Goal: Communication & Community: Answer question/provide support

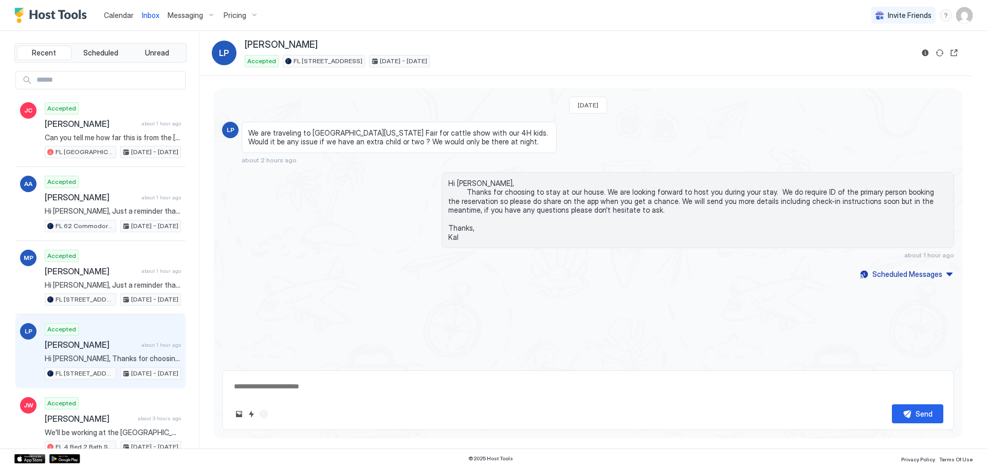
click at [150, 14] on span "Inbox" at bounding box center [150, 15] width 17 height 9
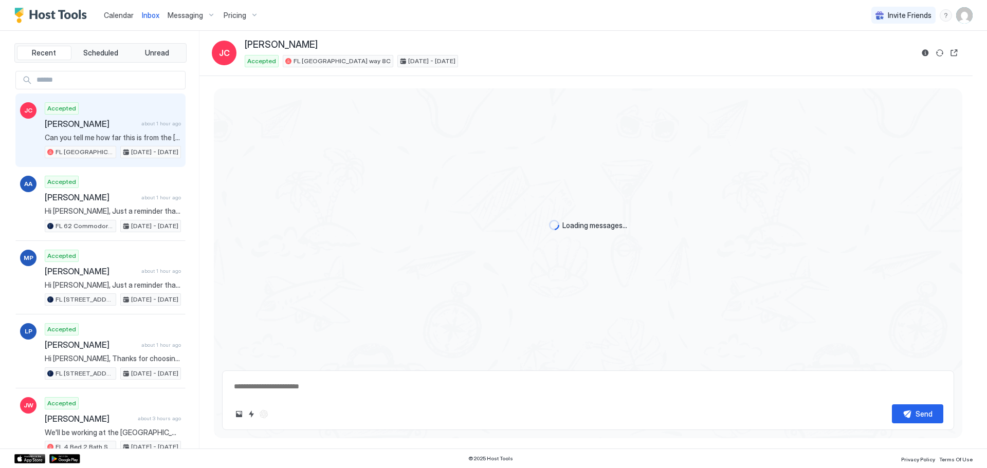
type textarea "*"
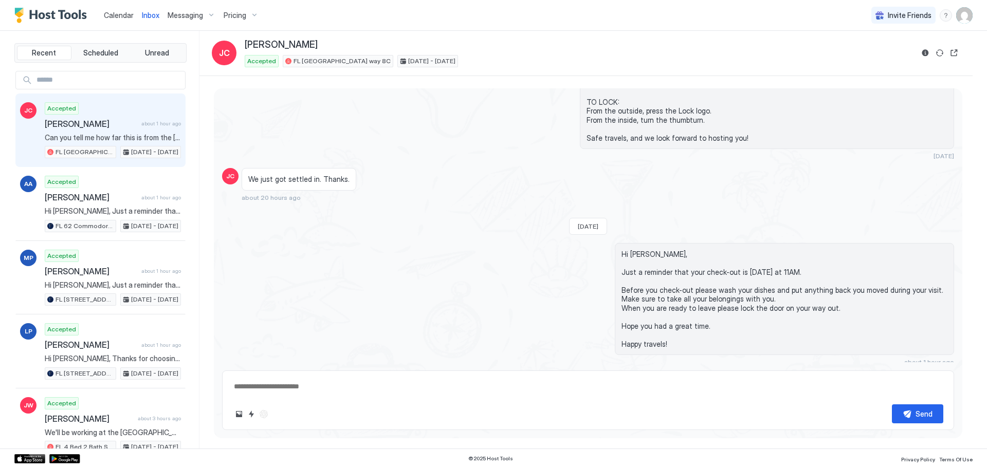
scroll to position [1151, 0]
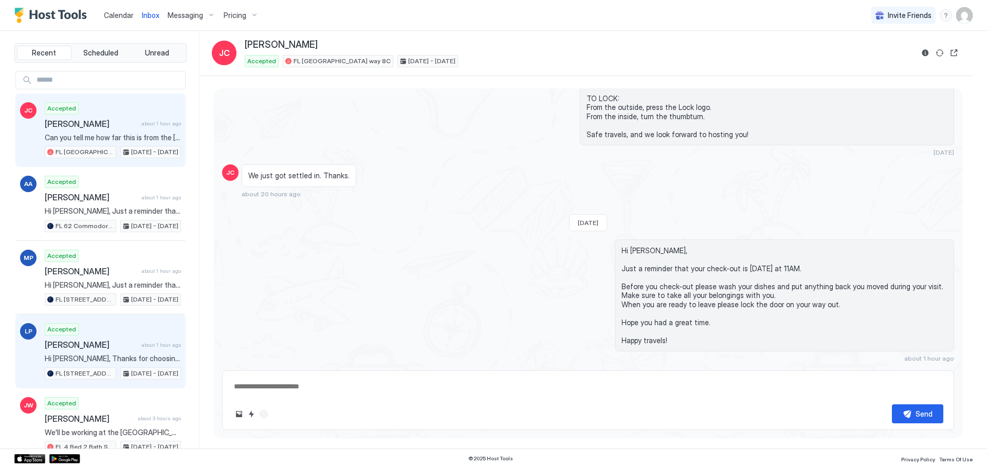
click at [103, 338] on div "Accepted [PERSON_NAME] about 1 hour ago Hi [PERSON_NAME], Thanks for choosing t…" at bounding box center [113, 351] width 136 height 57
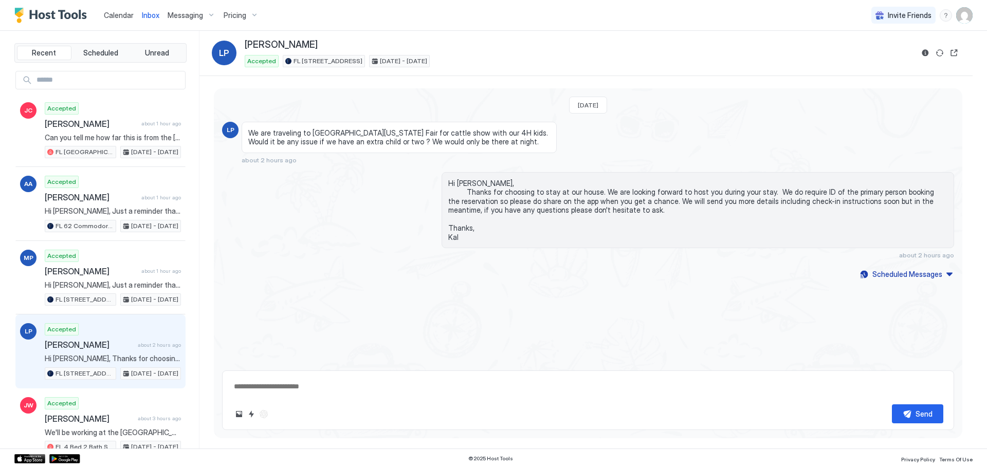
click at [729, 338] on div "[DATE] LP We are traveling to [GEOGRAPHIC_DATA][US_STATE] Fair for cattle show …" at bounding box center [588, 225] width 749 height 275
click at [117, 12] on span "Calendar" at bounding box center [119, 15] width 30 height 9
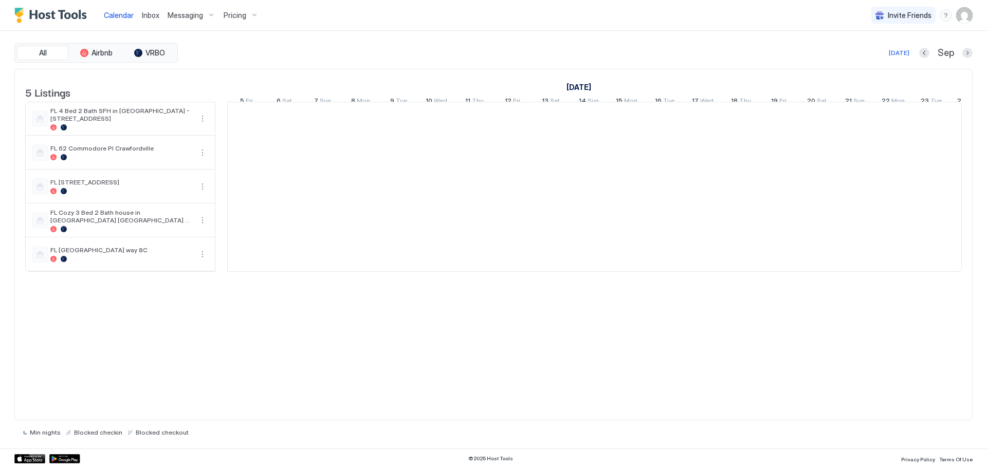
scroll to position [0, 571]
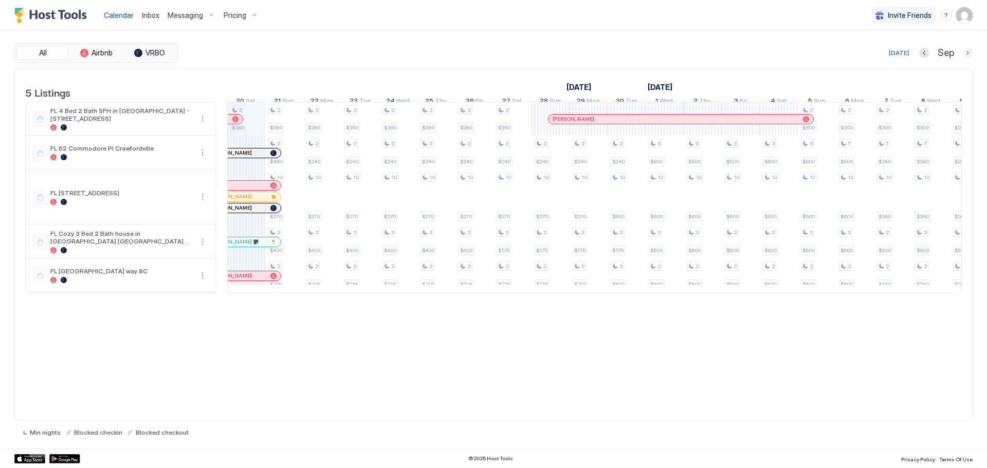
click at [970, 55] on button "Next month" at bounding box center [968, 53] width 10 height 10
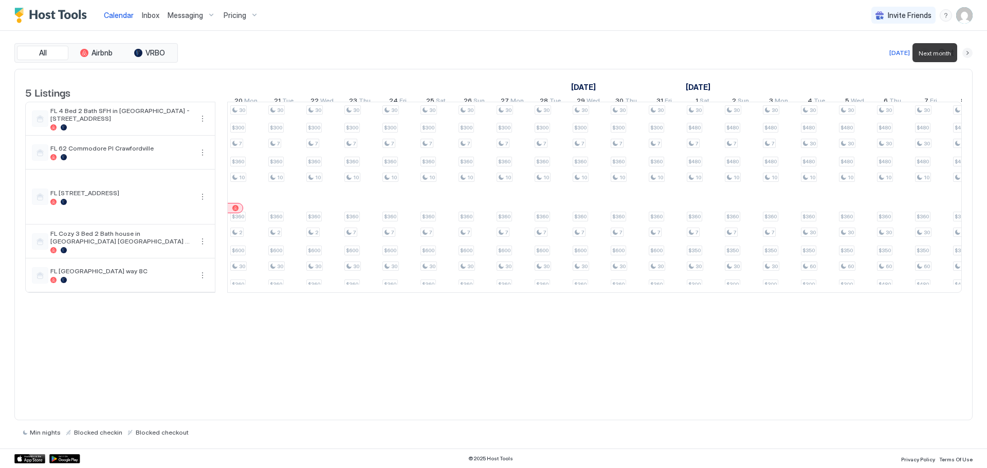
click at [970, 55] on button "Next month" at bounding box center [968, 53] width 10 height 10
click at [148, 17] on span "Inbox" at bounding box center [150, 15] width 17 height 9
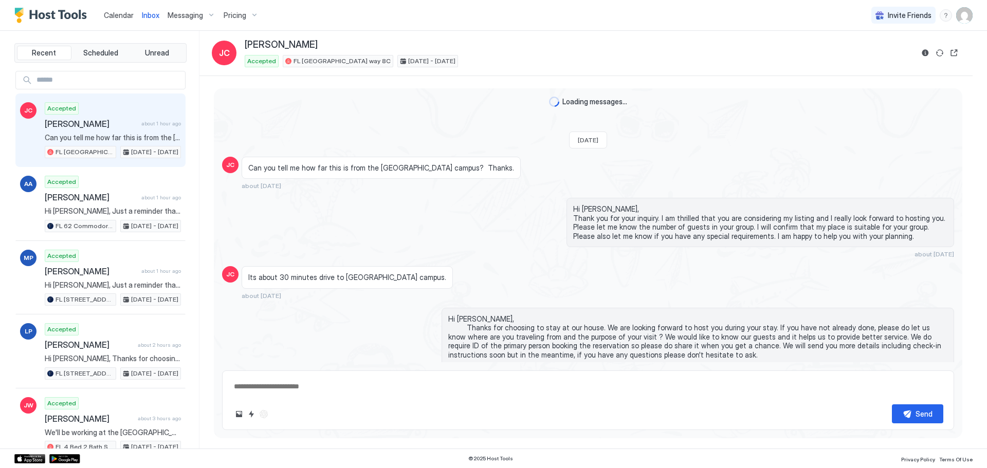
scroll to position [1151, 0]
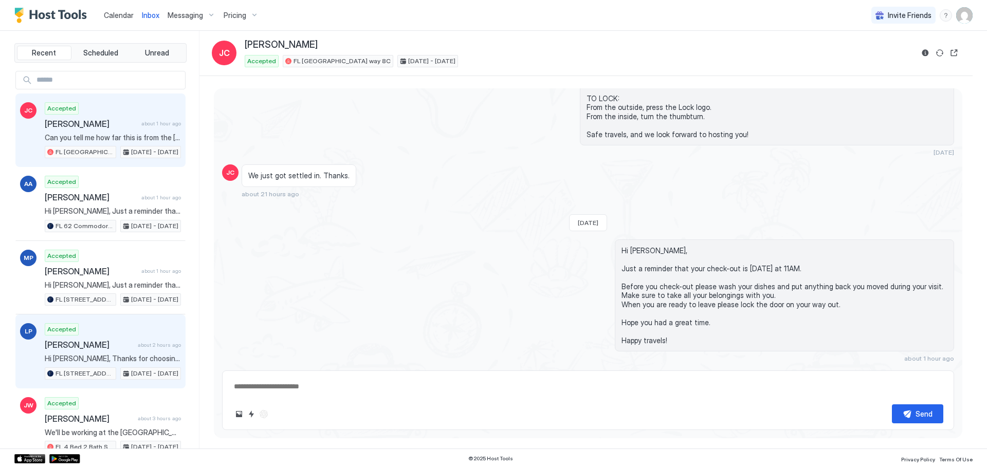
click at [104, 340] on span "[PERSON_NAME]" at bounding box center [89, 345] width 89 height 10
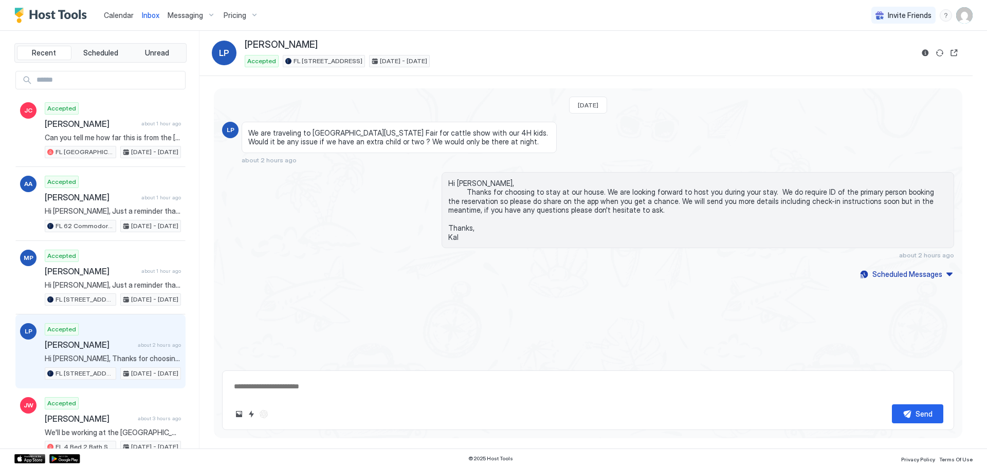
click at [78, 372] on span "FL [STREET_ADDRESS]" at bounding box center [85, 373] width 58 height 9
click at [79, 374] on span "FL [STREET_ADDRESS]" at bounding box center [85, 373] width 58 height 9
click at [41, 13] on img "Host Tools Logo" at bounding box center [52, 15] width 77 height 15
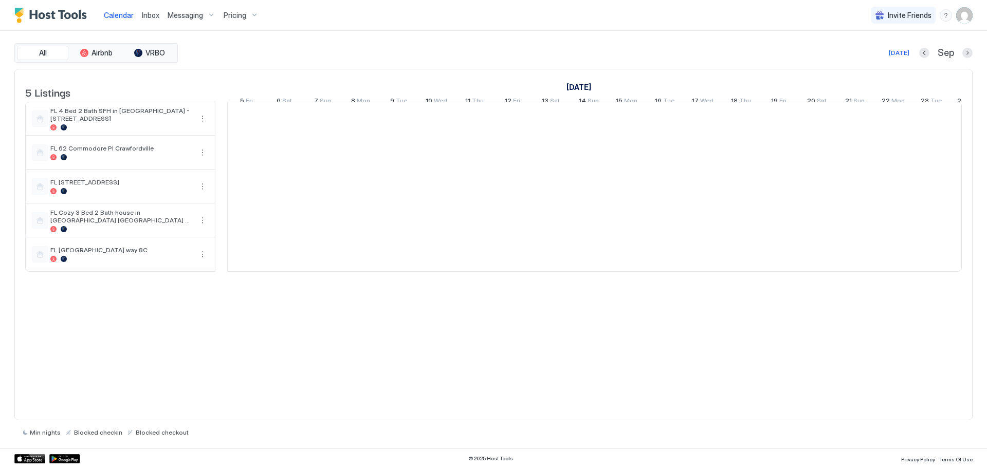
scroll to position [0, 571]
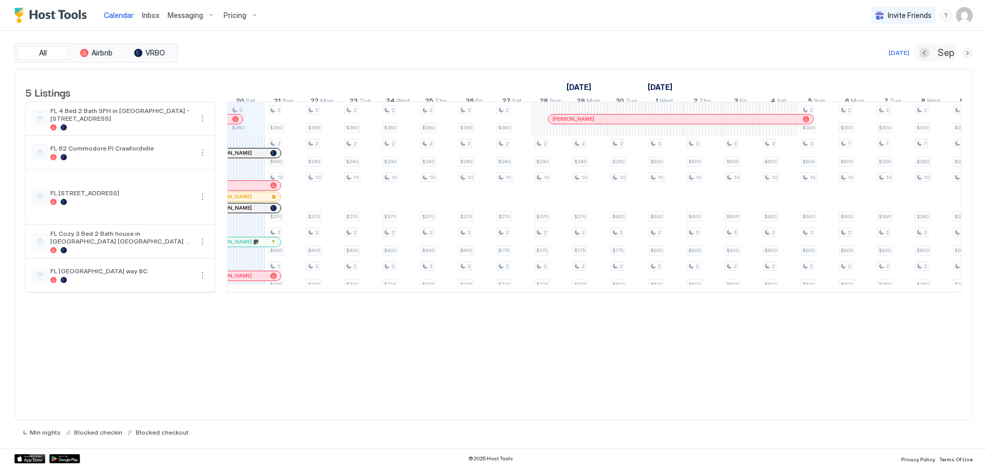
click at [968, 55] on button "Next month" at bounding box center [968, 53] width 10 height 10
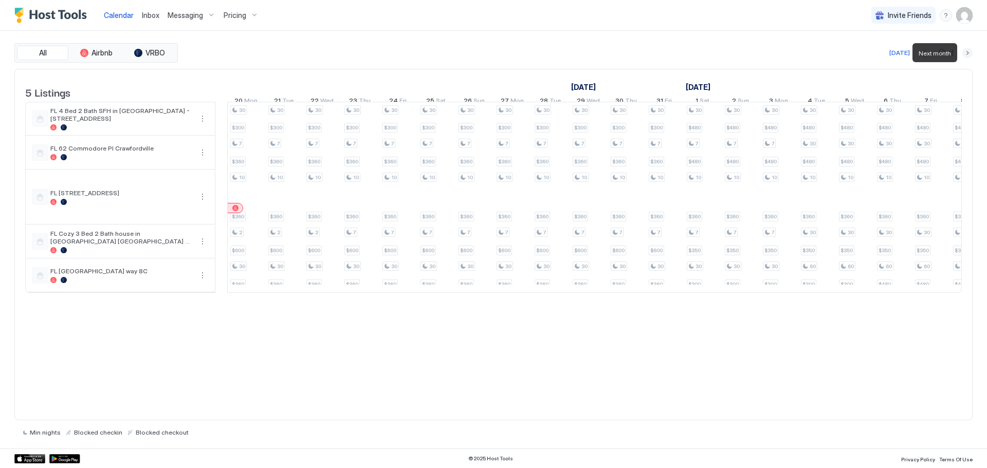
click at [968, 55] on button "Next month" at bounding box center [968, 53] width 10 height 10
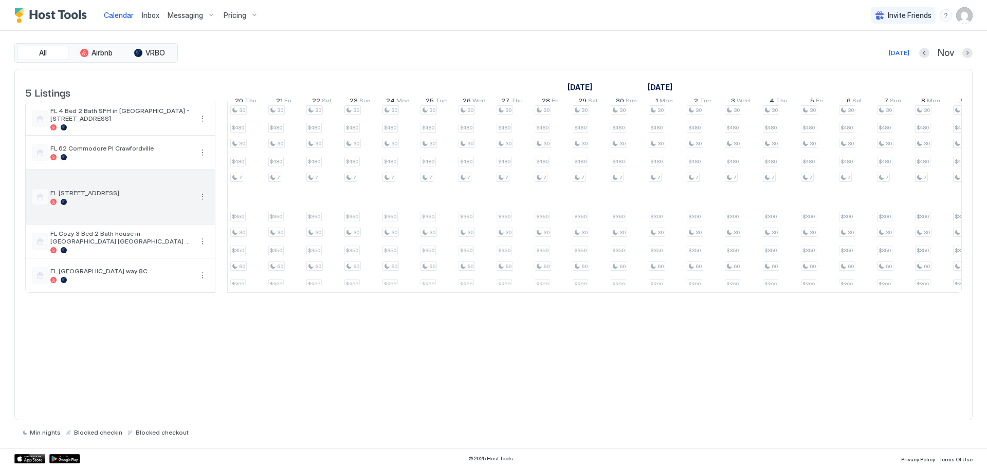
click at [105, 205] on div at bounding box center [121, 202] width 142 height 6
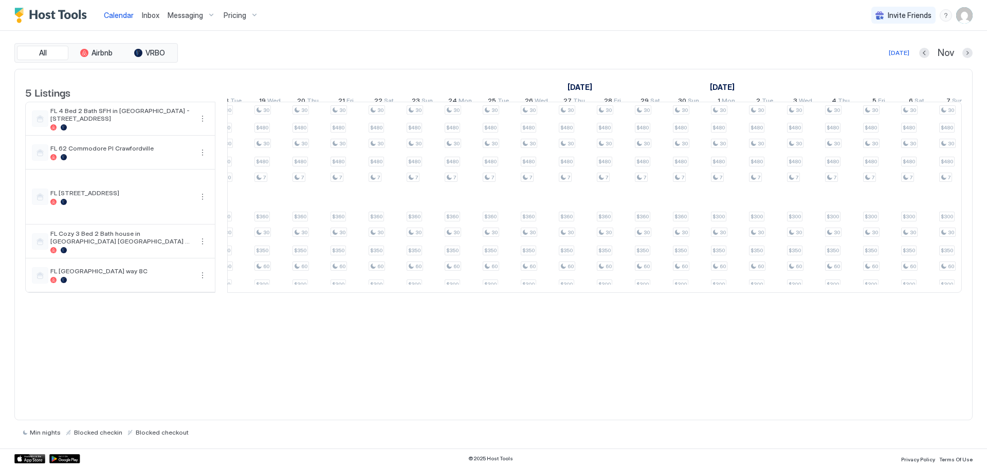
scroll to position [0, 489]
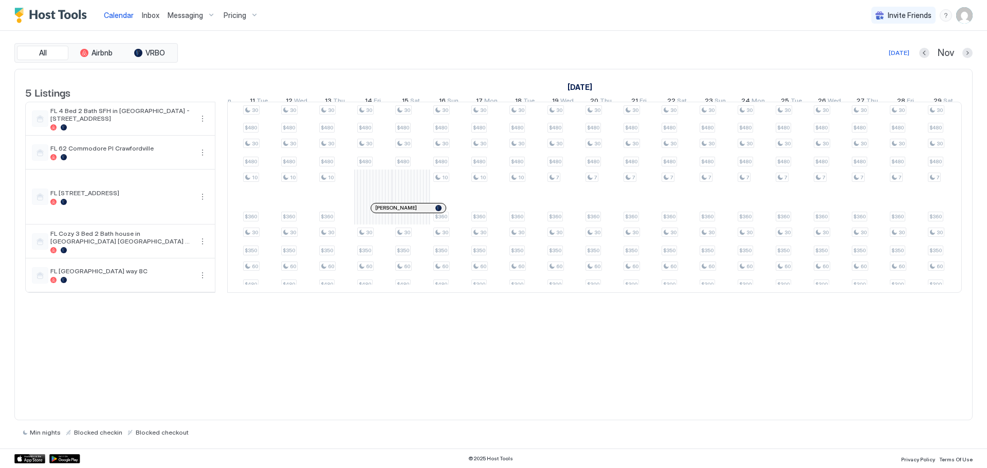
click at [380, 212] on div at bounding box center [379, 208] width 8 height 8
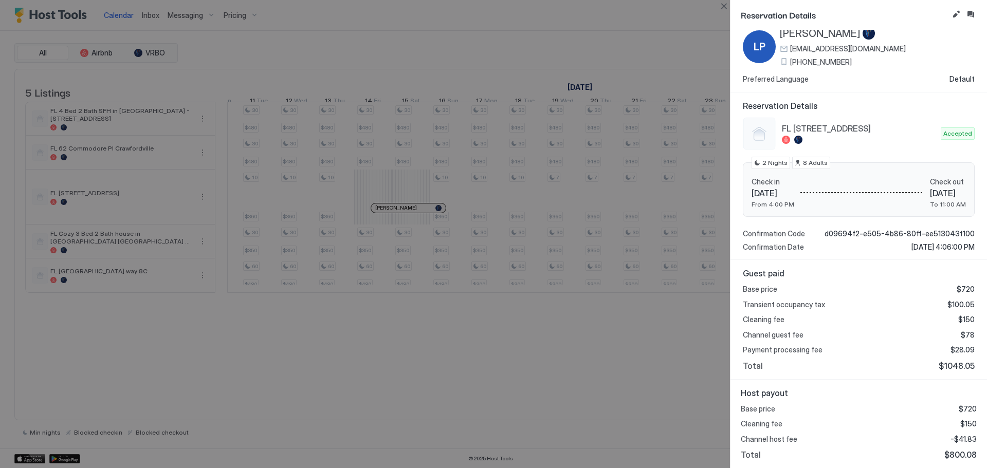
click at [610, 410] on div at bounding box center [493, 234] width 987 height 468
click at [725, 9] on button "Close" at bounding box center [724, 6] width 12 height 12
